Goal: Task Accomplishment & Management: Complete application form

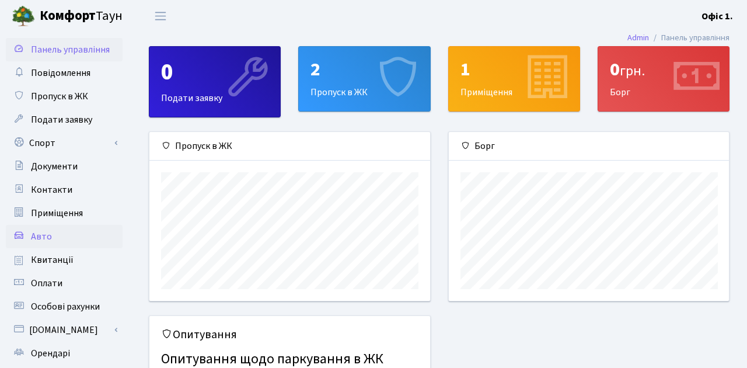
scroll to position [169, 280]
click at [54, 233] on link "Авто" at bounding box center [64, 236] width 117 height 23
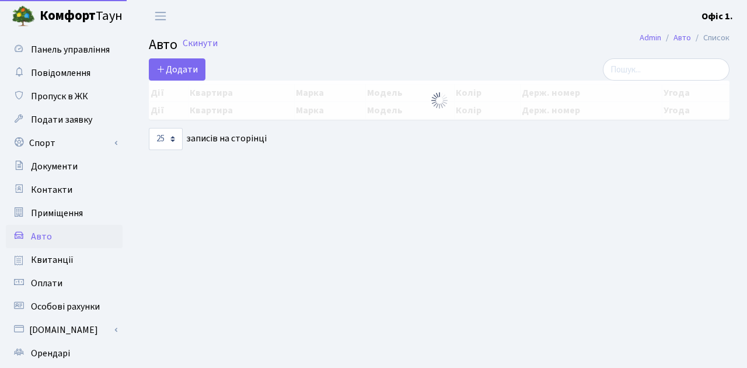
select select "25"
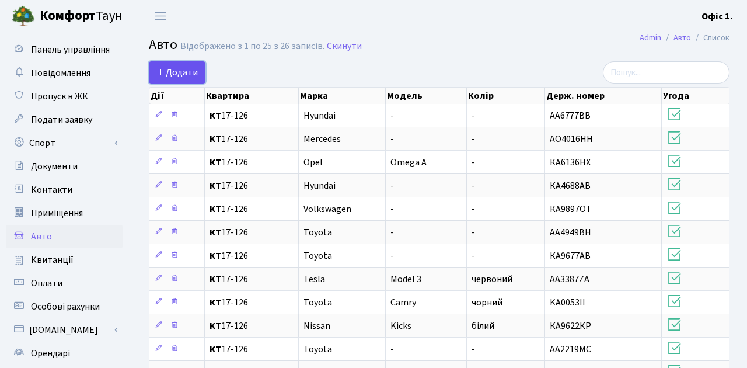
click at [186, 71] on span "Додати" at bounding box center [177, 72] width 41 height 13
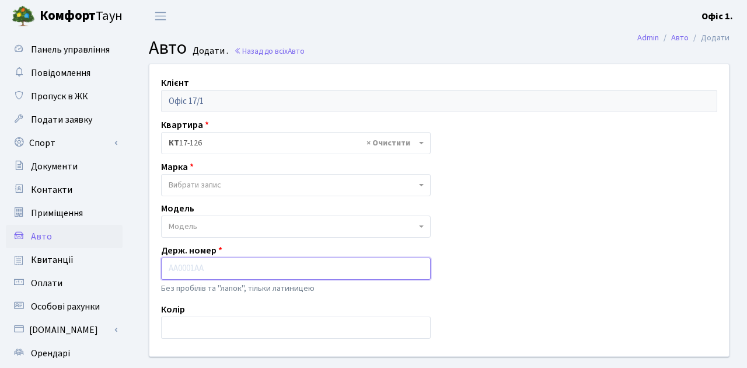
click at [265, 263] on input "text" at bounding box center [296, 269] width 270 height 22
type input "КА3537СР"
click at [244, 192] on span "Вибрати запис" at bounding box center [296, 185] width 270 height 22
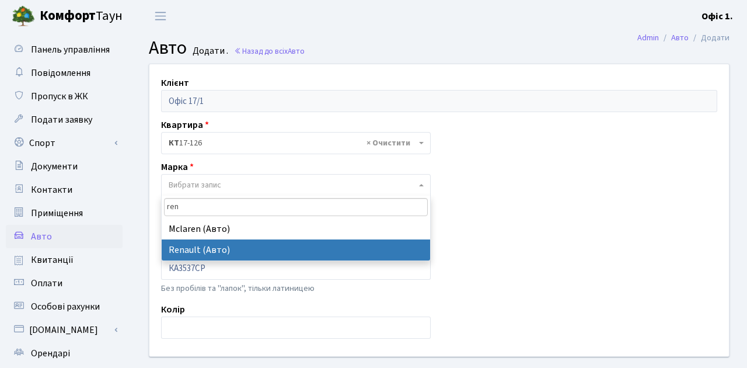
type input "ren"
select select "111"
select select
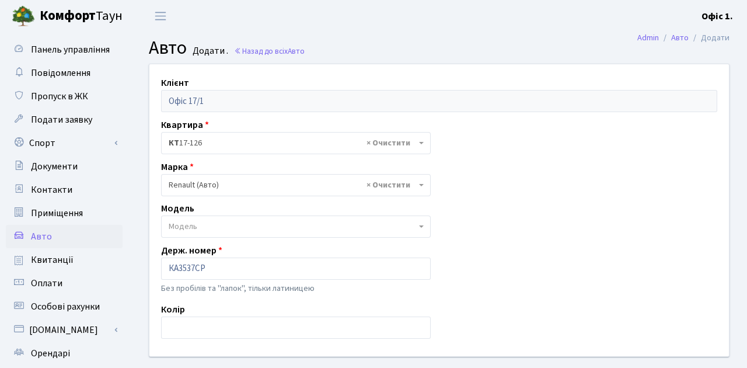
click at [229, 231] on span "Модель" at bounding box center [293, 227] width 248 height 12
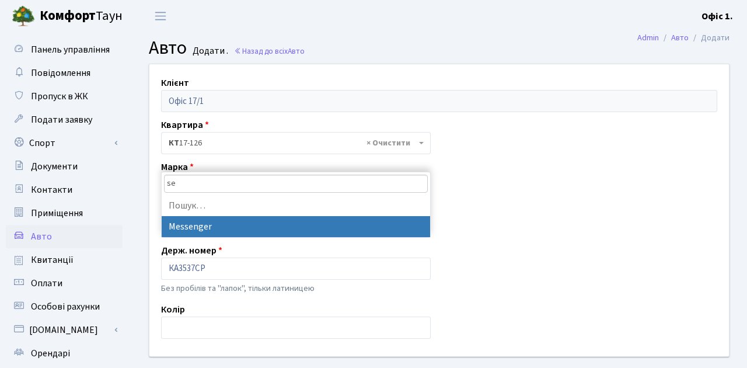
type input "s"
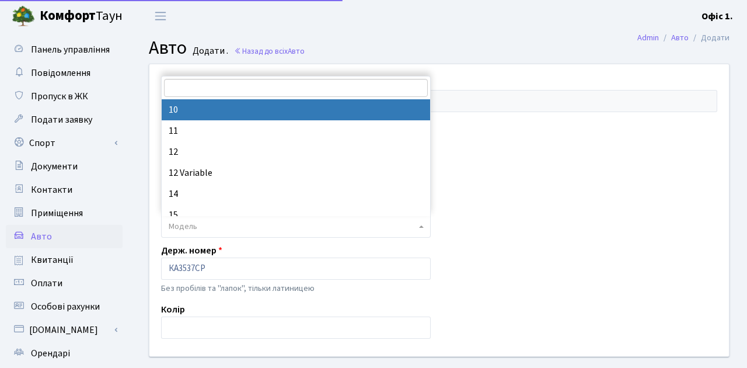
click at [543, 248] on div "Клієнт Офіс 17/1 Квартира - <b>КТ</b>&nbsp;&nbsp;&nbsp;&nbsp;17-126 × КТ 17-126…" at bounding box center [439, 209] width 597 height 291
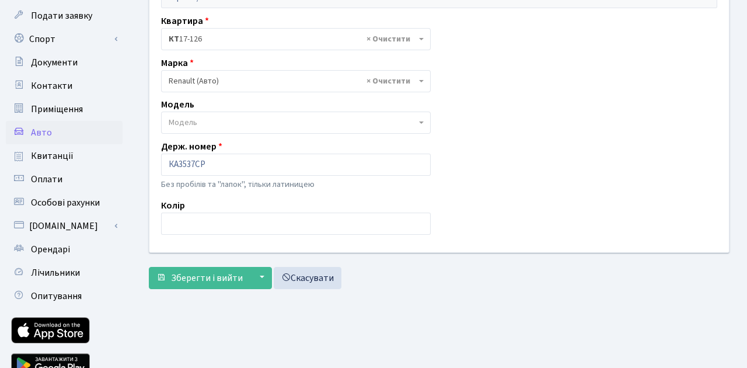
scroll to position [112, 0]
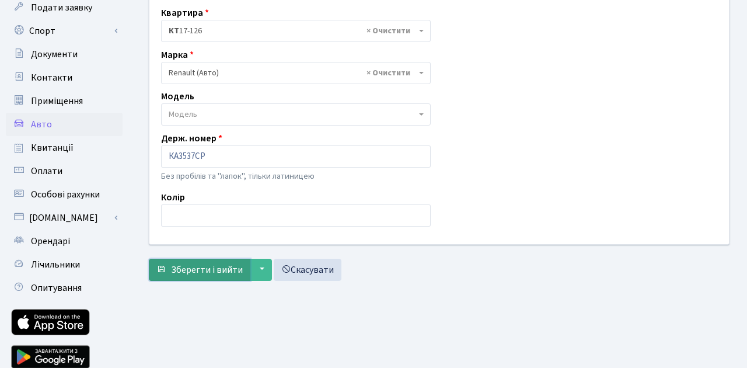
click at [232, 263] on span "Зберегти і вийти" at bounding box center [207, 269] width 72 height 13
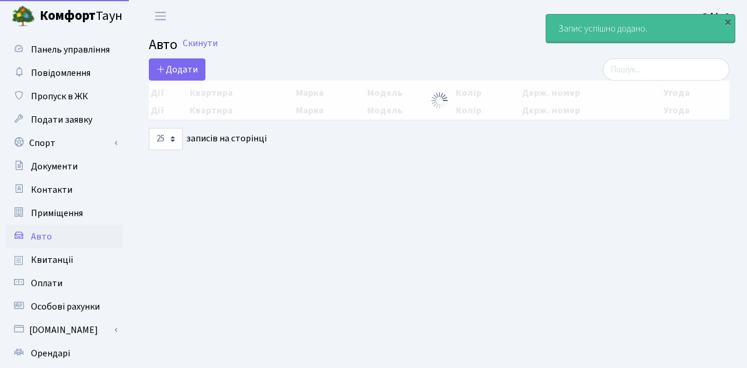
select select "25"
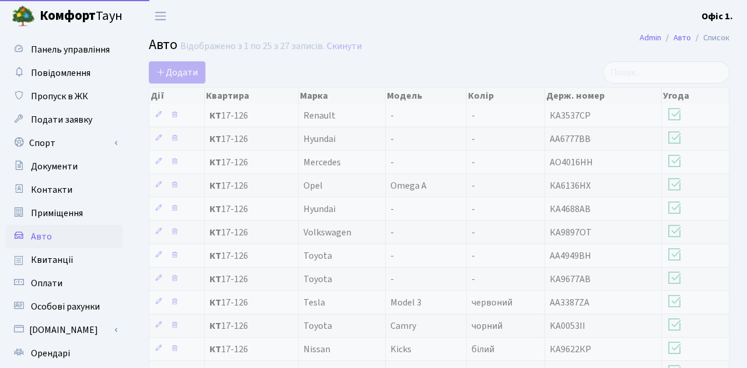
select select "25"
